Goal: Information Seeking & Learning: Learn about a topic

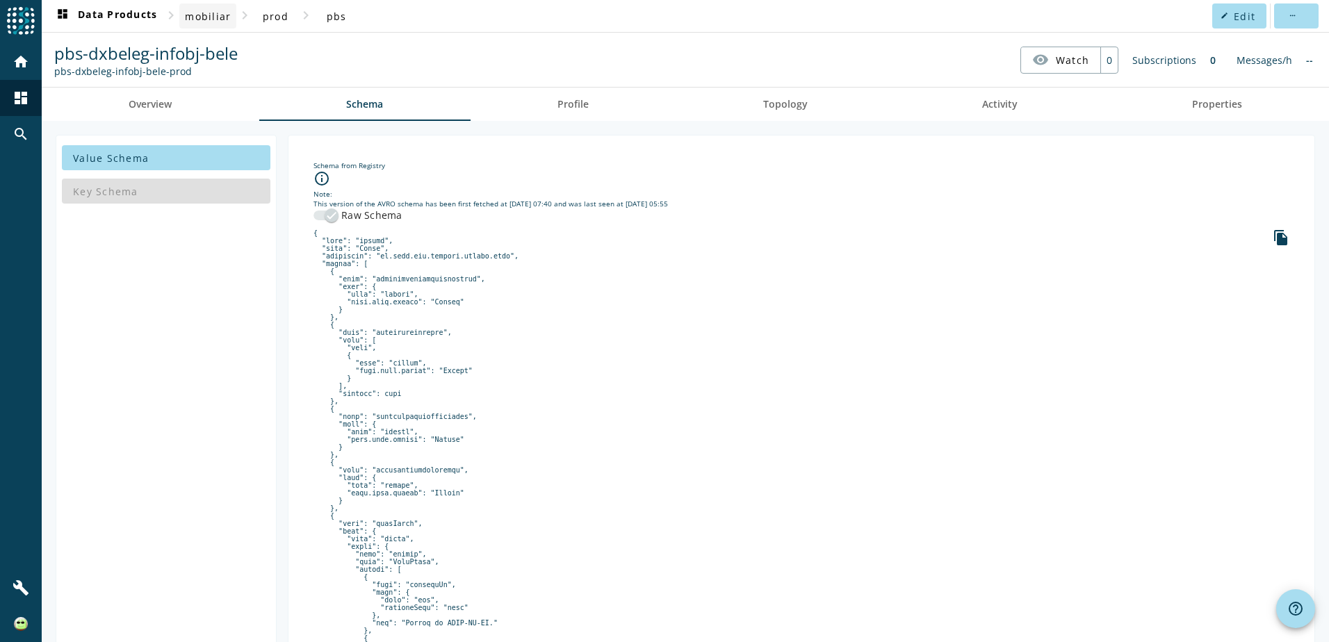
click at [219, 17] on span "mobiliar" at bounding box center [208, 16] width 46 height 13
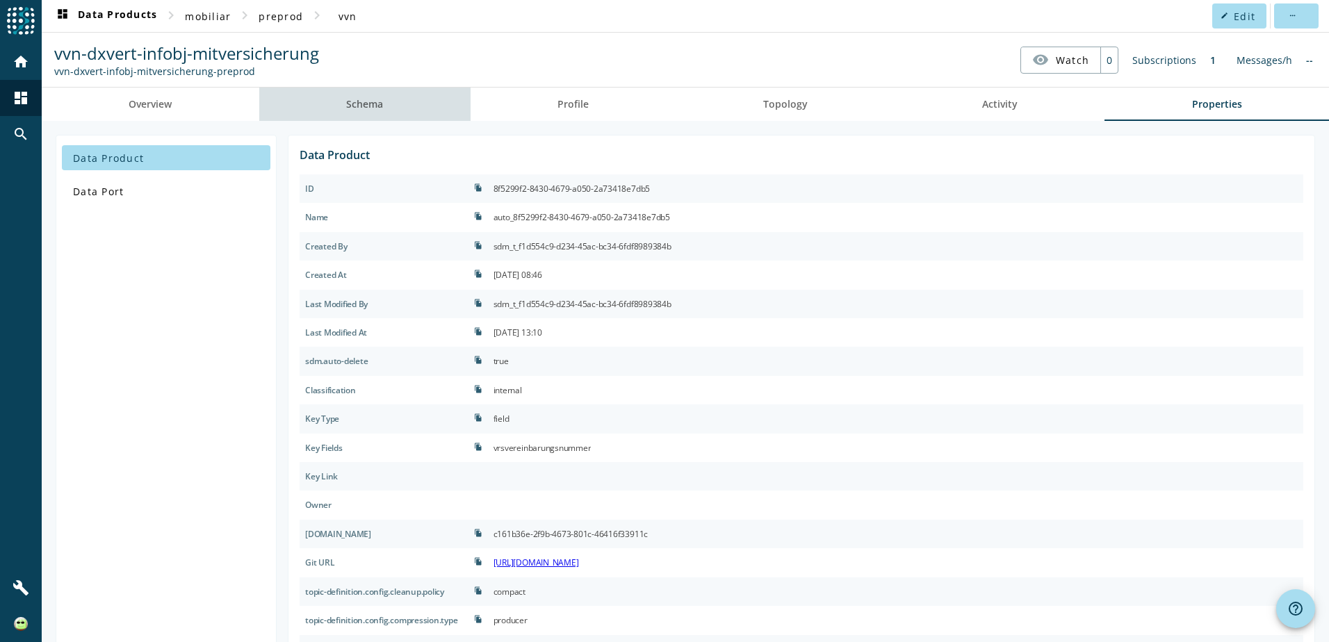
click at [394, 106] on link "Schema" at bounding box center [364, 104] width 211 height 33
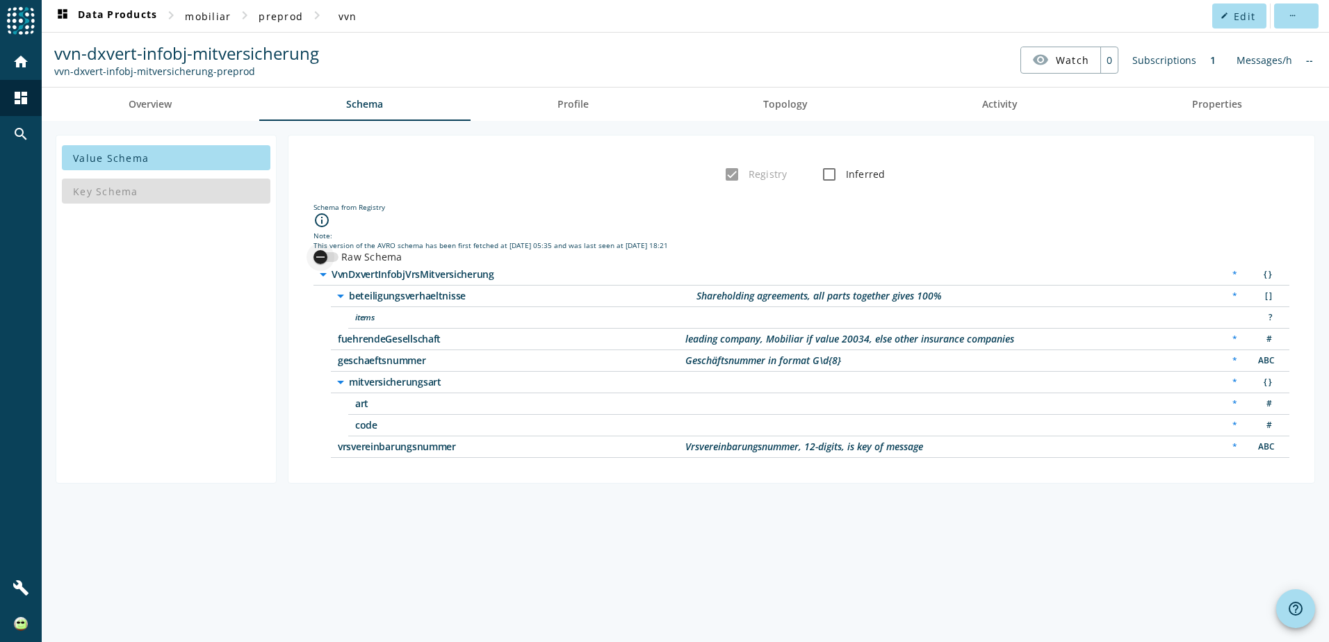
click at [336, 258] on div "button" at bounding box center [325, 257] width 25 height 10
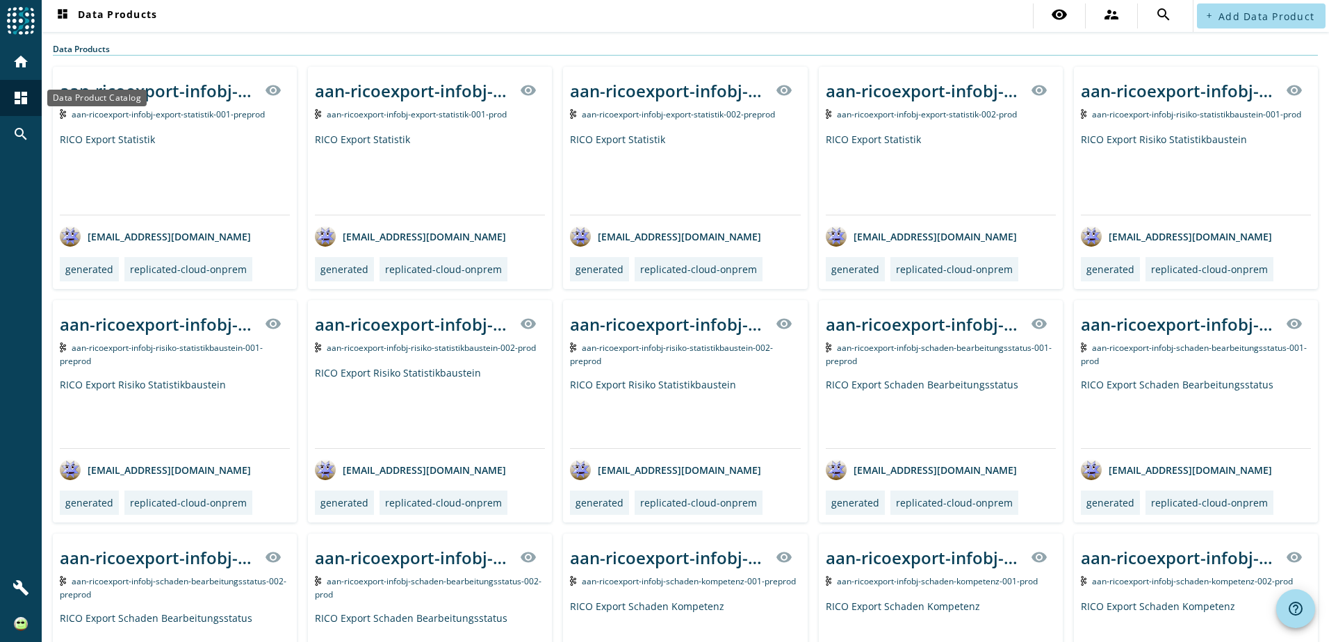
click at [28, 96] on mat-icon "dashboard" at bounding box center [21, 98] width 17 height 17
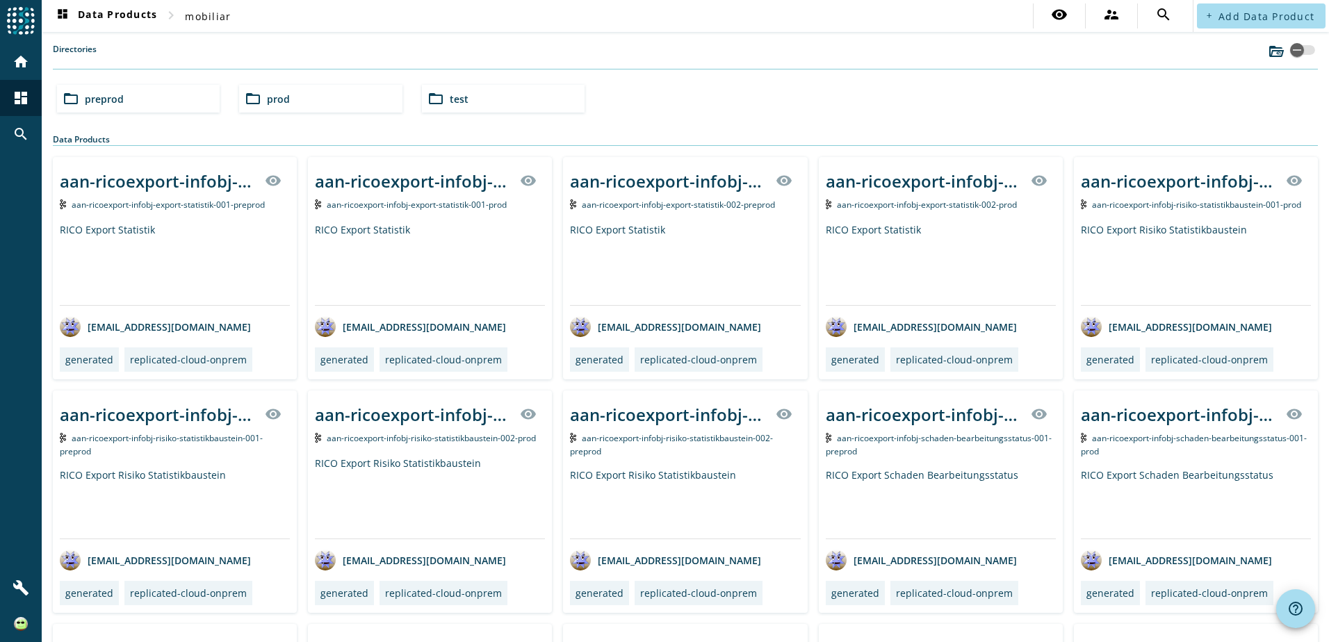
click at [498, 106] on div "folder_open test" at bounding box center [503, 99] width 163 height 28
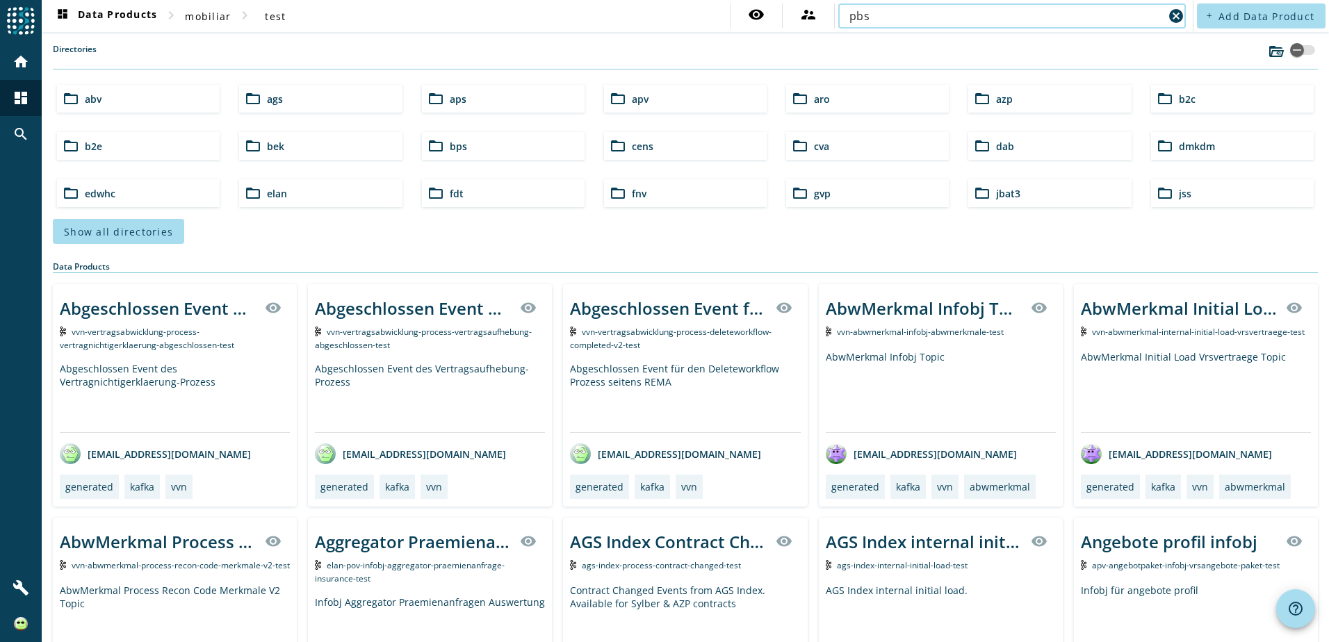
type input "pbs"
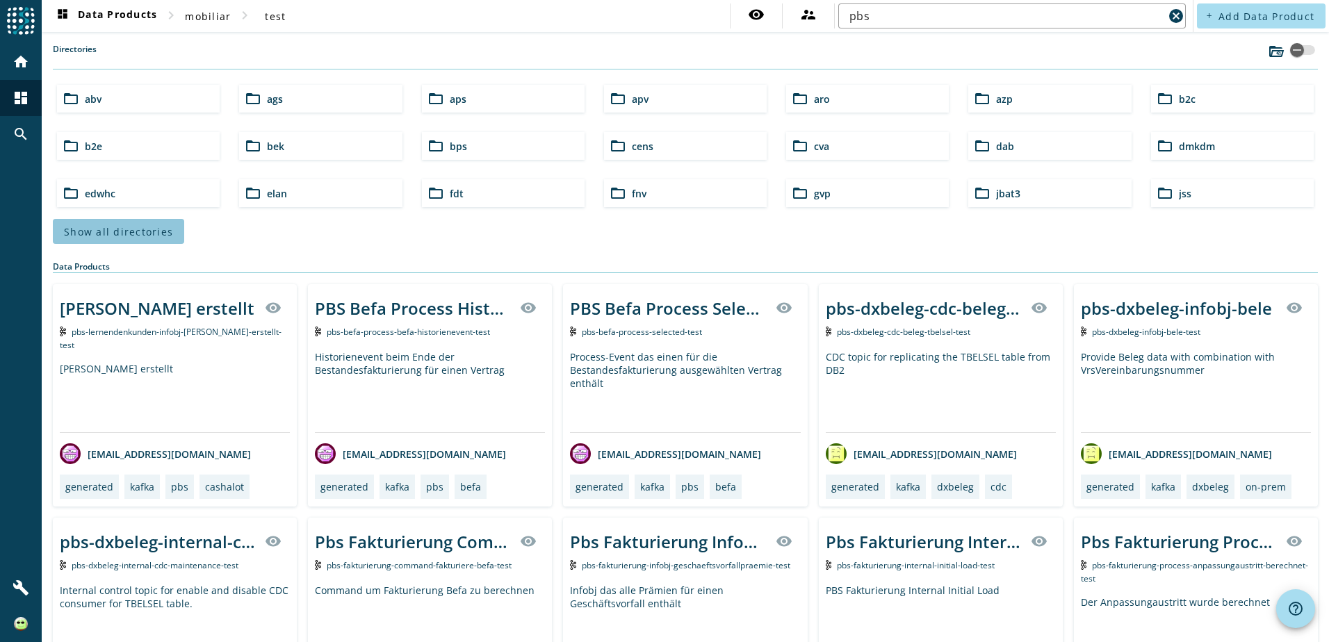
click at [173, 228] on span at bounding box center [118, 231] width 131 height 33
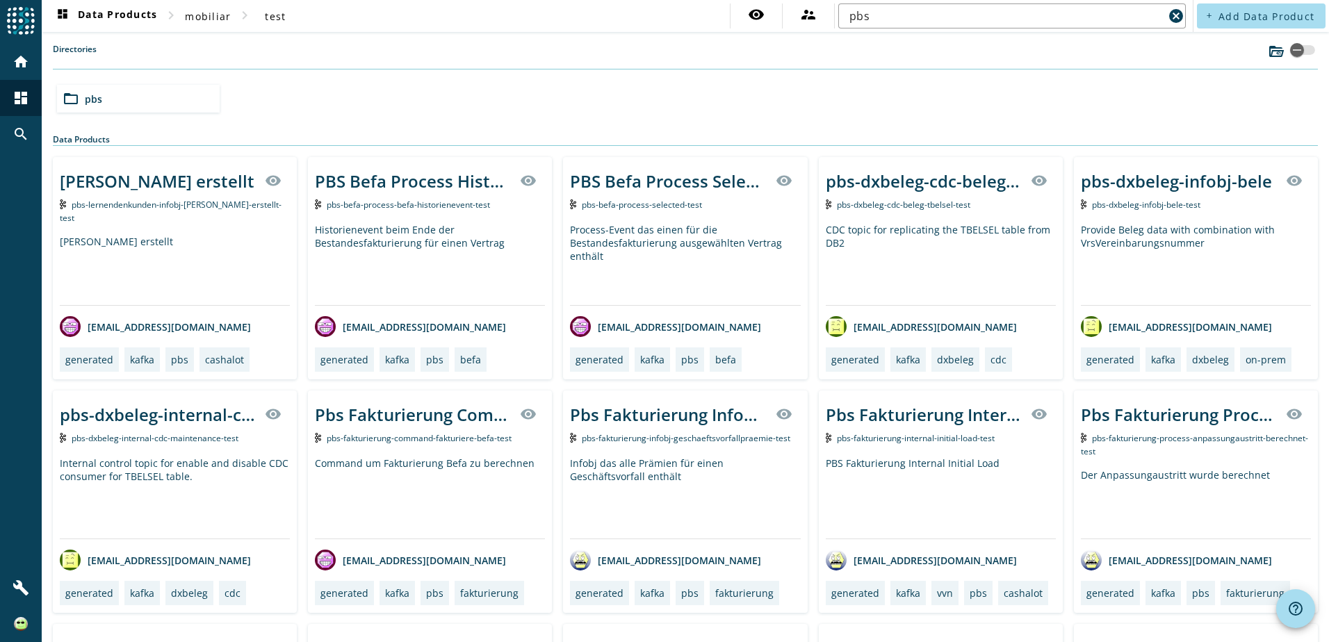
click at [1230, 181] on div "pbs-dxbeleg-infobj-bele" at bounding box center [1176, 181] width 191 height 23
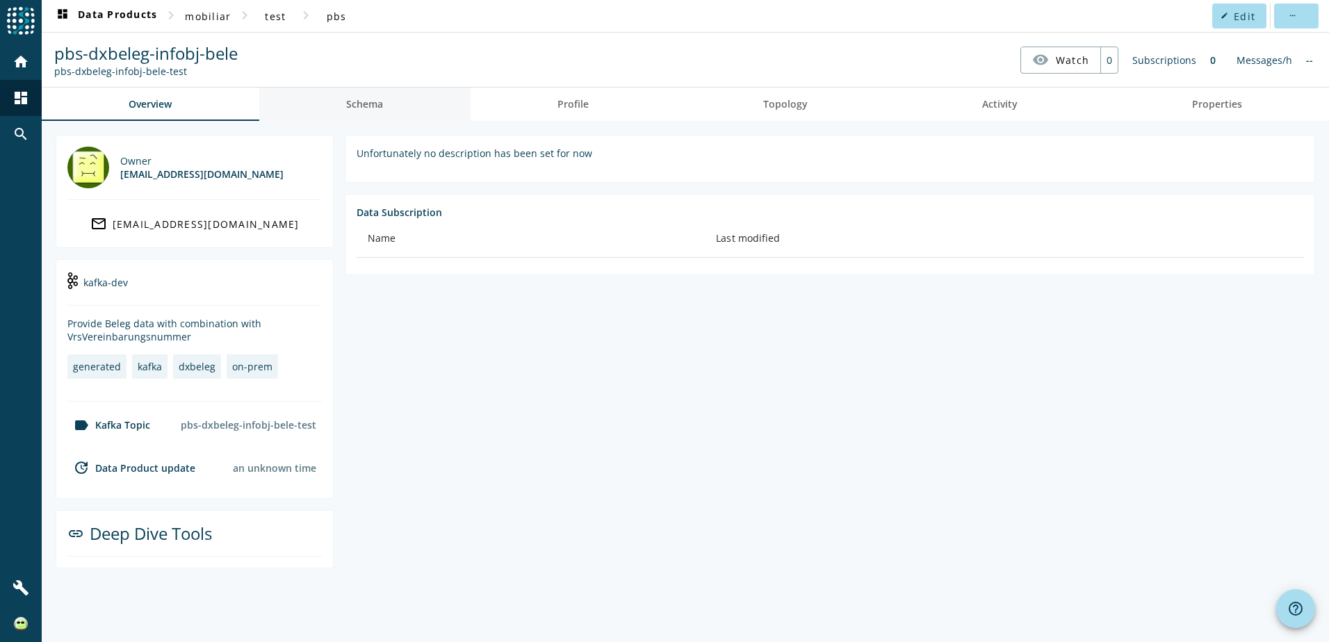
click at [392, 97] on link "Schema" at bounding box center [364, 104] width 211 height 33
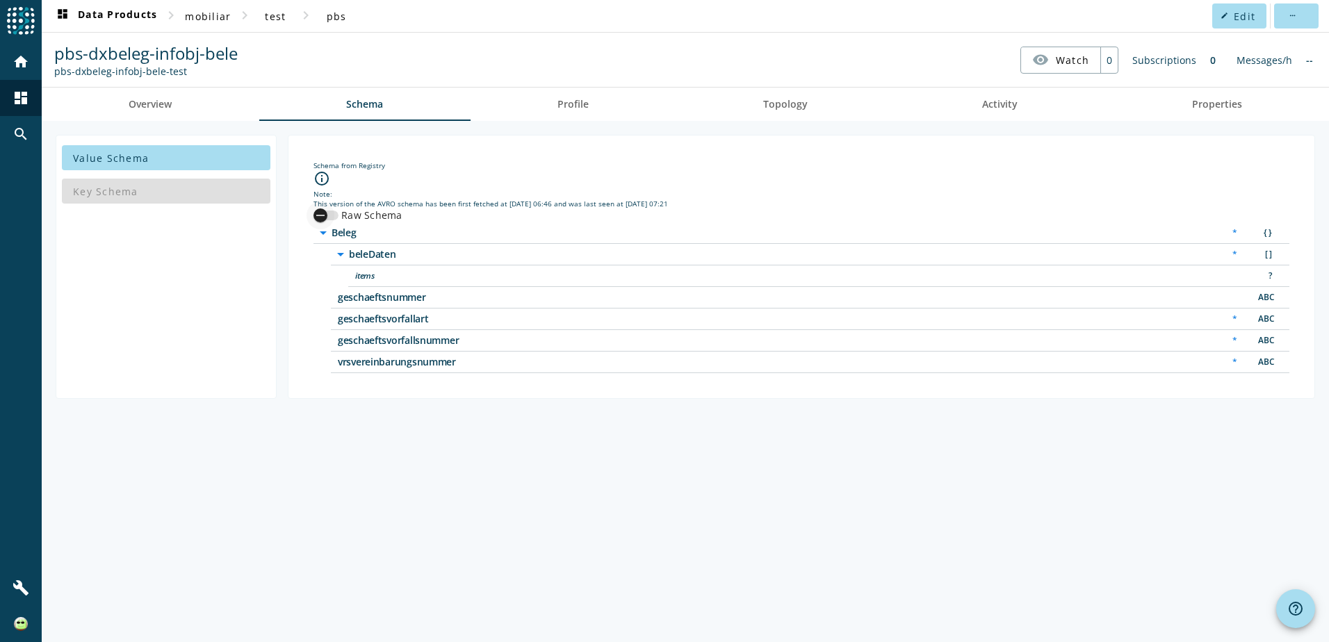
click at [335, 215] on div "button" at bounding box center [325, 216] width 25 height 10
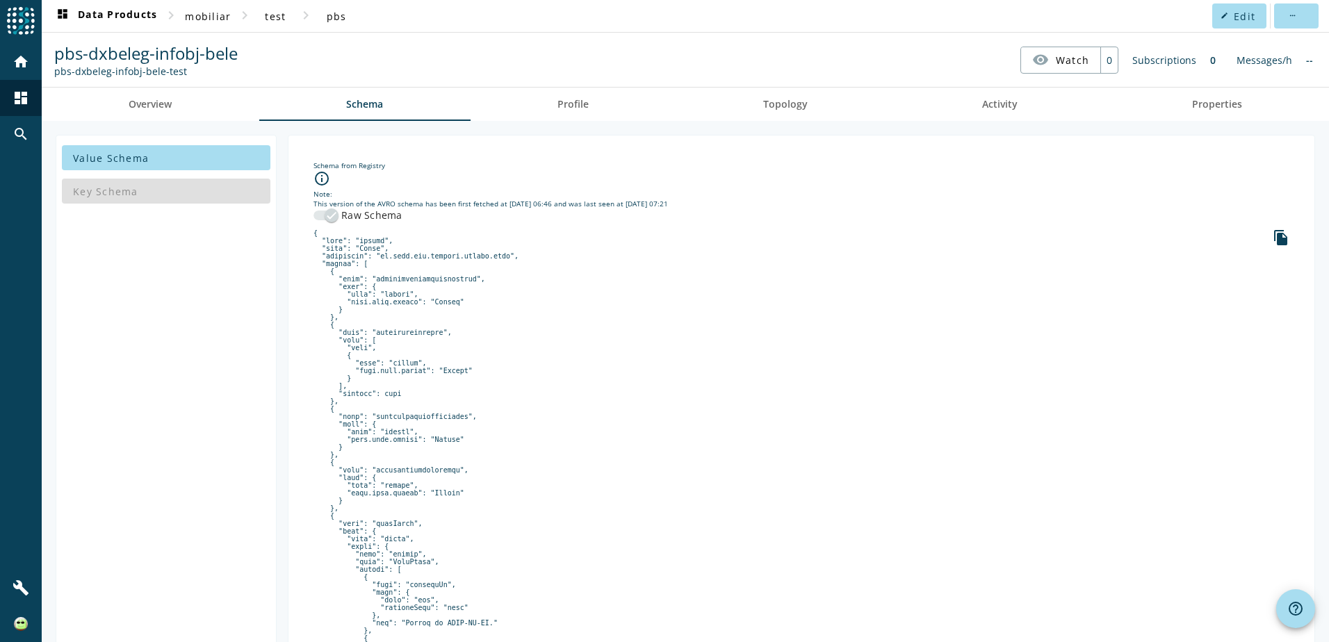
scroll to position [555, 0]
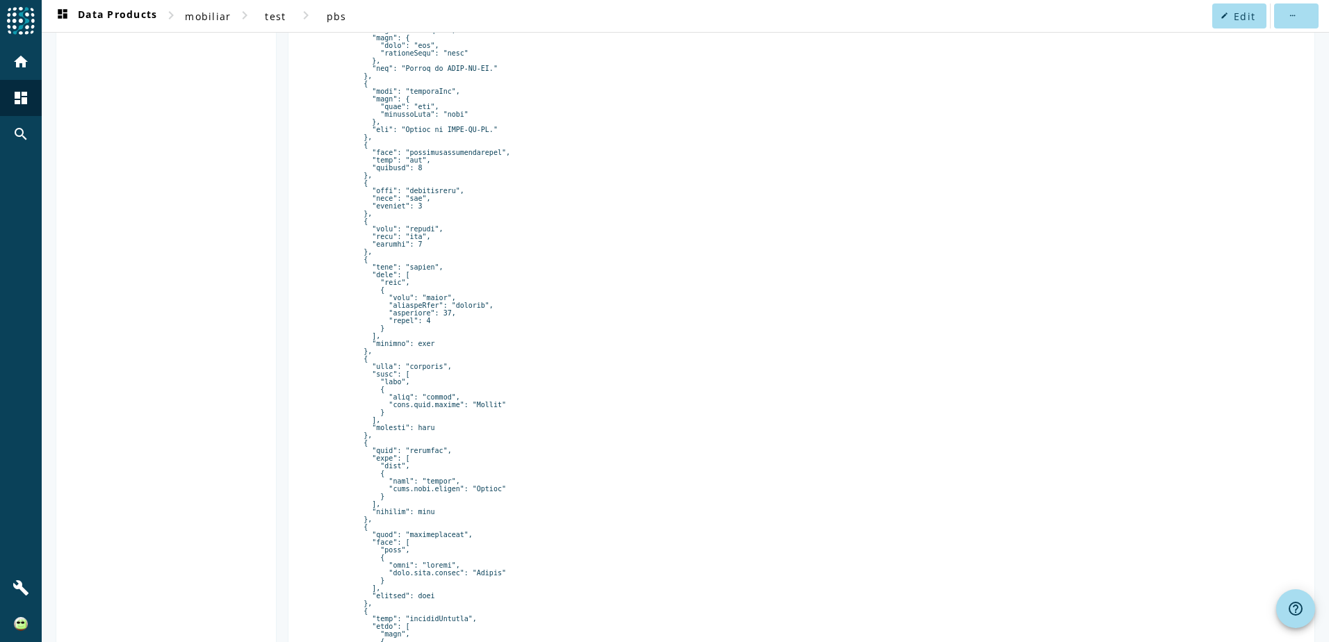
click at [780, 499] on pre at bounding box center [801, 248] width 976 height 1147
